Goal: Task Accomplishment & Management: Complete application form

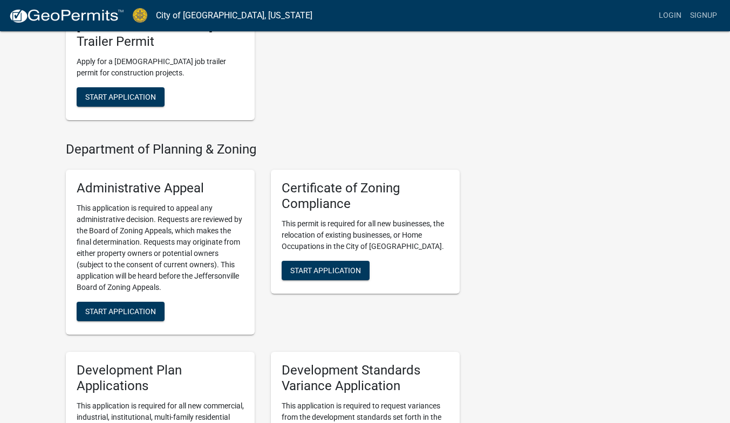
scroll to position [835, 0]
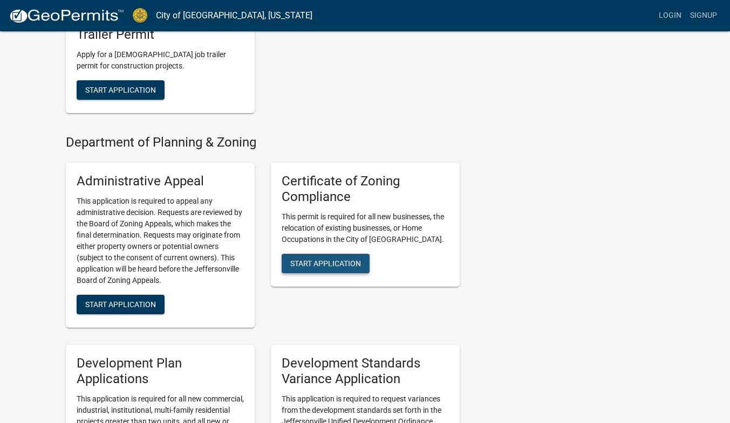
click at [321, 259] on span "Start Application" at bounding box center [325, 263] width 71 height 9
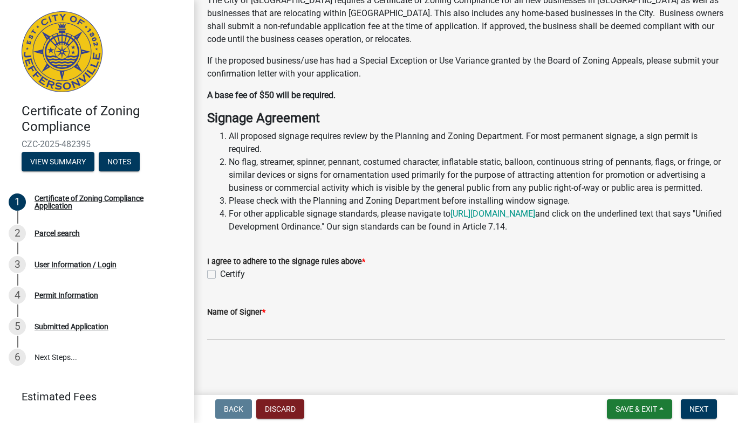
scroll to position [102, 0]
